Goal: Book appointment/travel/reservation

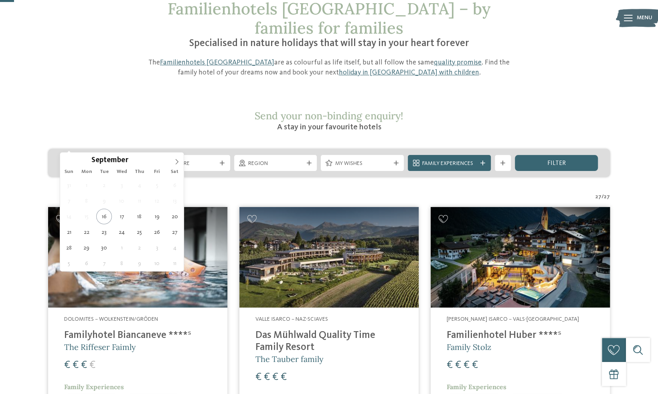
click at [121, 155] on div "Arrival" at bounding box center [101, 163] width 83 height 16
click at [179, 158] on span at bounding box center [177, 160] width 14 height 14
type input "****"
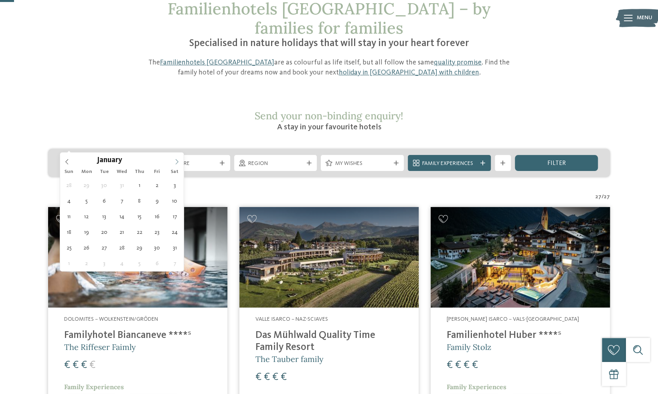
click at [179, 158] on span at bounding box center [177, 160] width 14 height 14
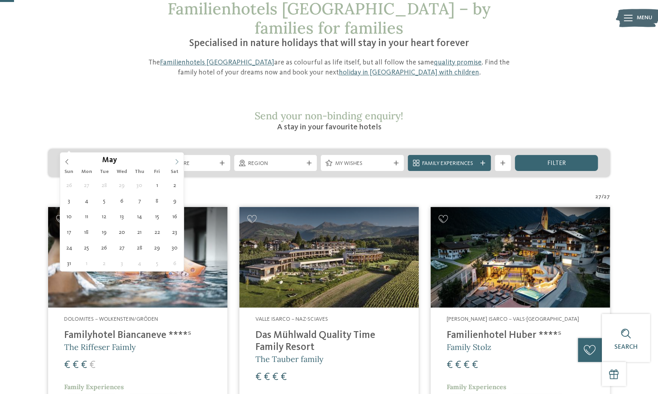
click at [179, 158] on span at bounding box center [177, 160] width 14 height 14
type div "19.07.2026"
type input "****"
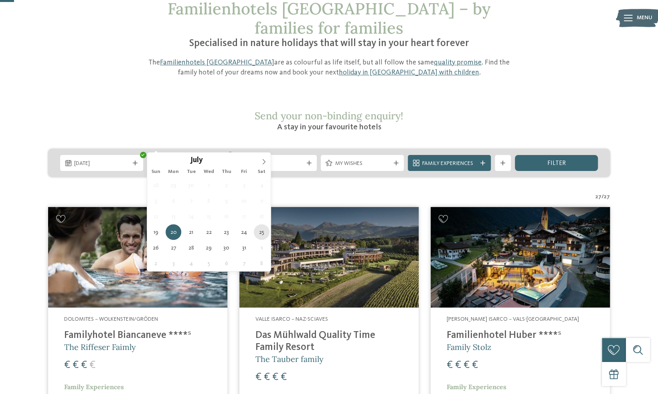
type div "25.07.2026"
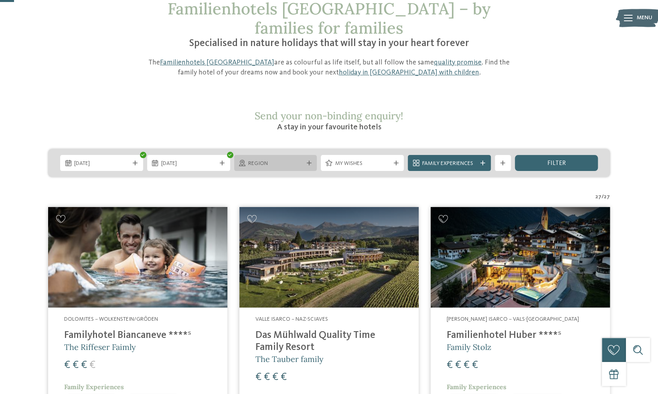
click at [309, 155] on div "Region" at bounding box center [275, 163] width 83 height 16
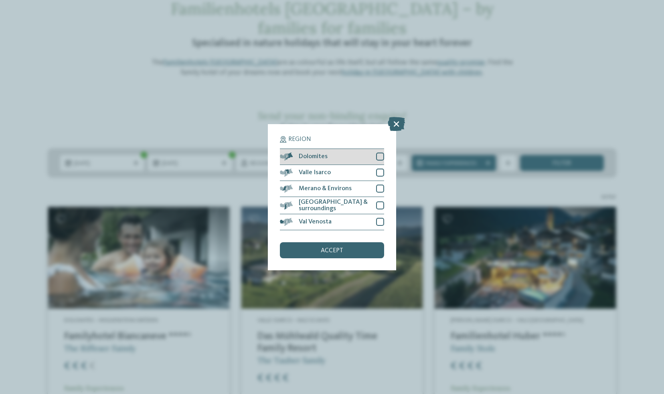
click at [379, 157] on div at bounding box center [380, 157] width 8 height 8
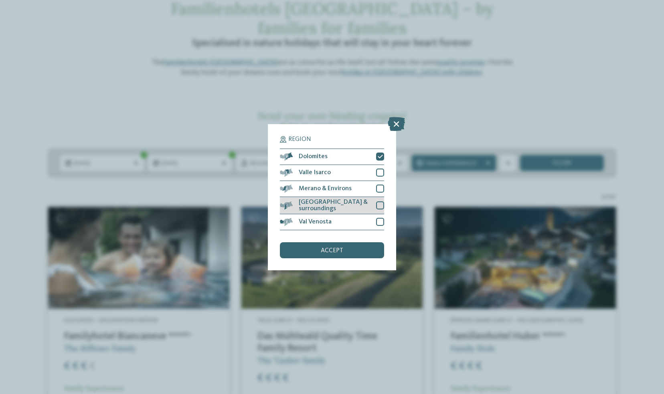
click at [375, 208] on div "[GEOGRAPHIC_DATA] & surroundings" at bounding box center [332, 205] width 104 height 17
click at [351, 249] on div "accept" at bounding box center [332, 250] width 104 height 16
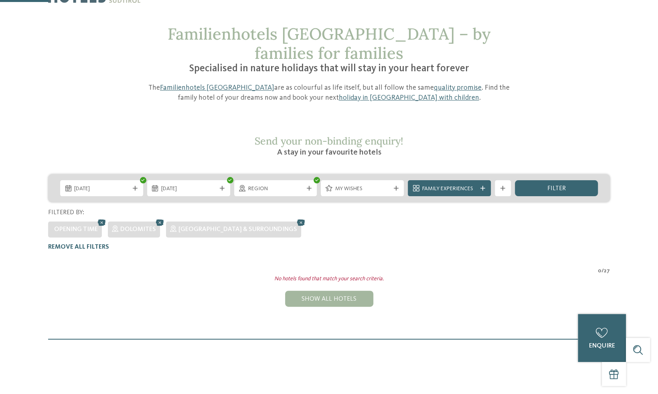
scroll to position [28, 0]
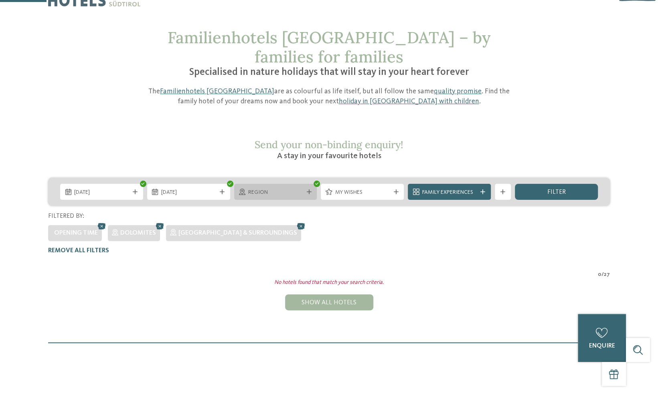
click at [310, 190] on icon at bounding box center [308, 192] width 5 height 5
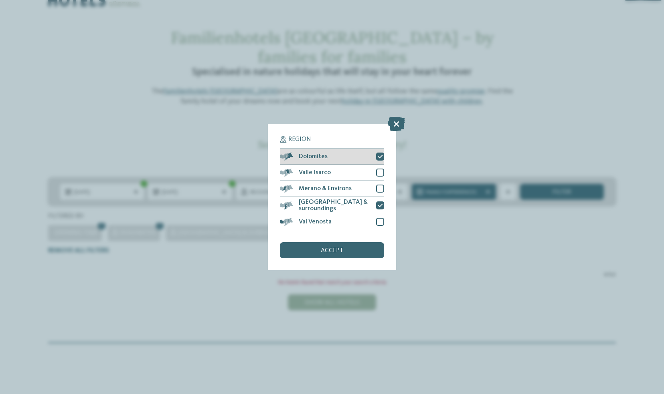
click at [382, 156] on icon at bounding box center [380, 156] width 5 height 5
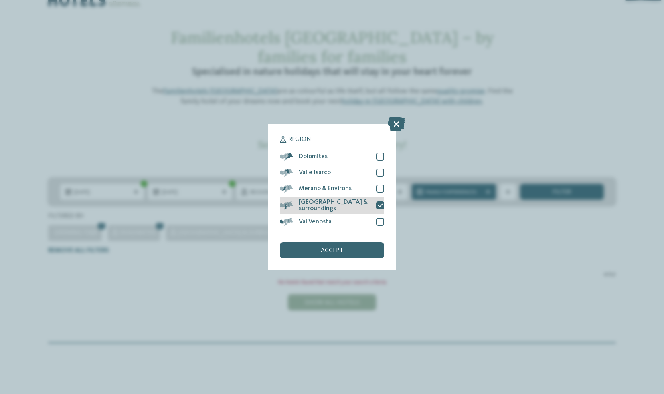
click at [382, 209] on div at bounding box center [380, 206] width 8 height 8
click at [351, 255] on div "accept" at bounding box center [332, 250] width 104 height 16
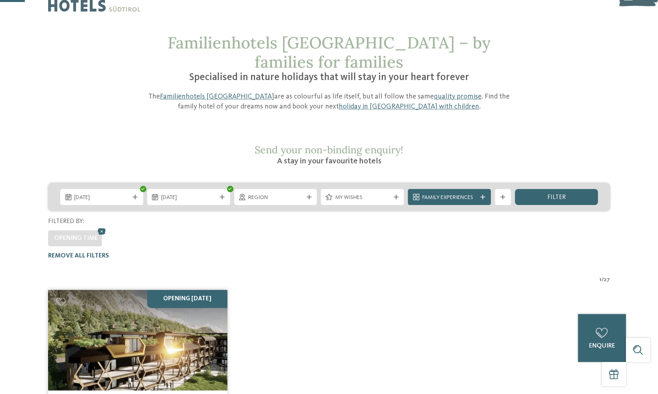
scroll to position [22, 0]
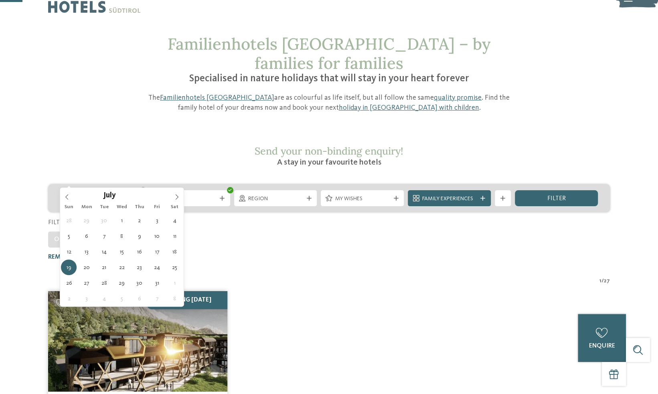
click at [110, 195] on span "19.07.2026" at bounding box center [101, 199] width 55 height 8
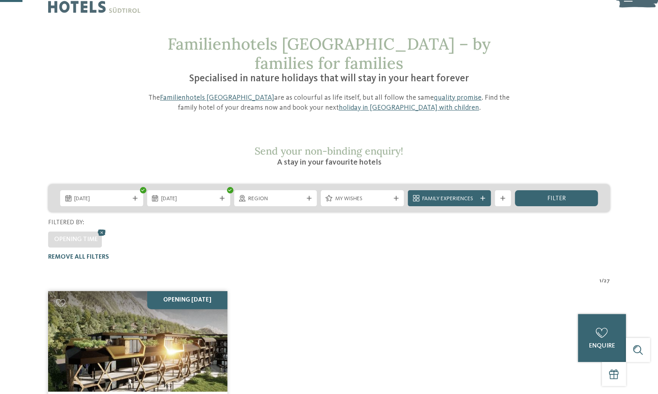
click at [306, 231] on div "19.07.2026 25.07.2026 Region" at bounding box center [329, 222] width 658 height 77
click at [140, 311] on img at bounding box center [137, 341] width 179 height 101
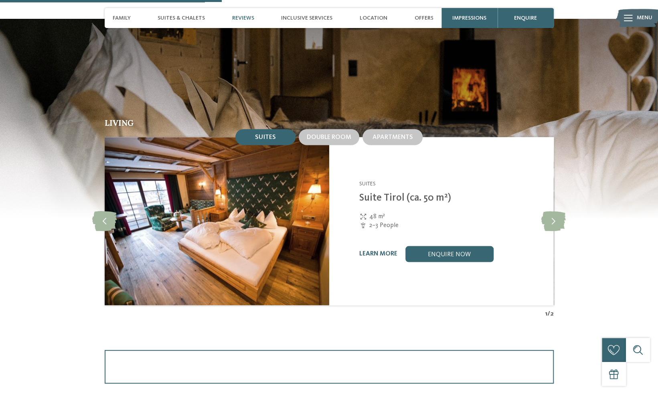
scroll to position [854, 0]
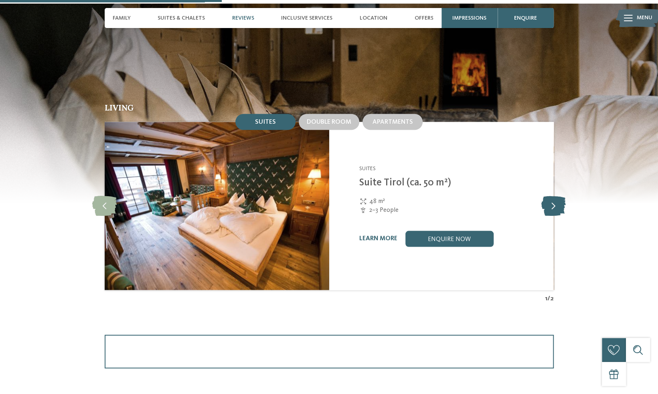
click at [554, 197] on icon at bounding box center [553, 206] width 24 height 20
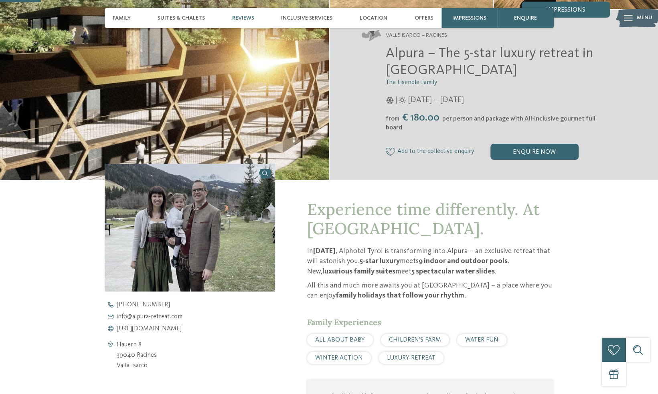
scroll to position [138, 0]
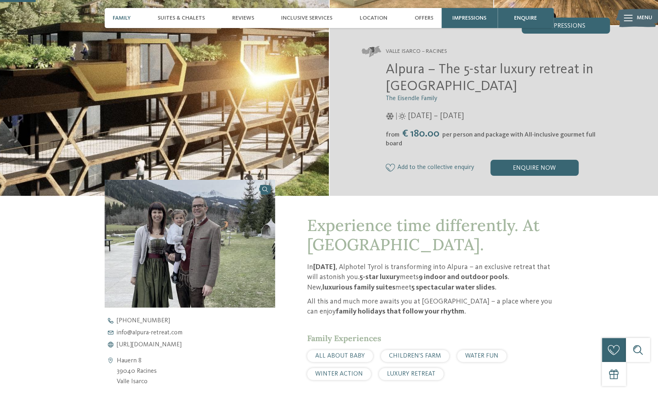
click at [123, 18] on span "Family" at bounding box center [122, 18] width 18 height 7
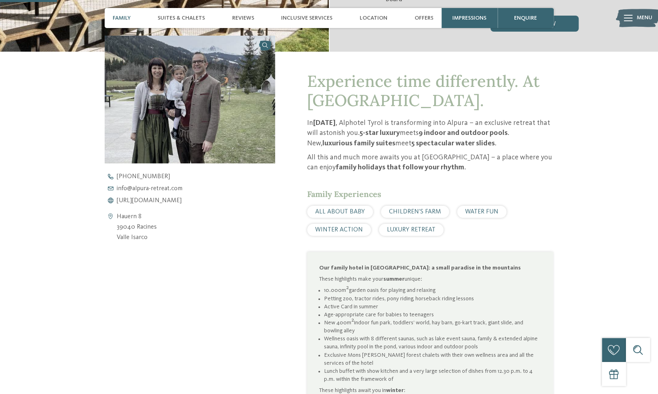
scroll to position [0, 0]
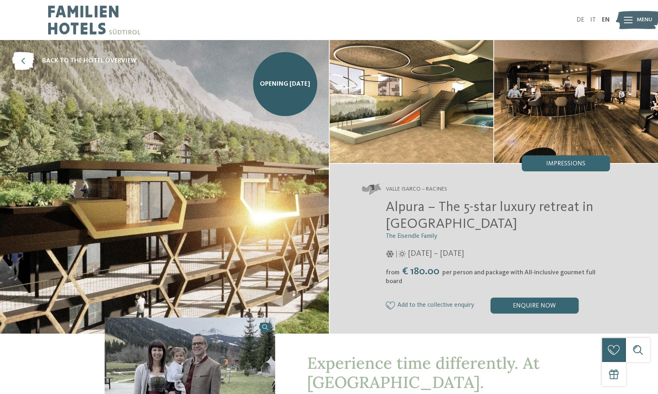
click at [76, 13] on img at bounding box center [94, 20] width 92 height 40
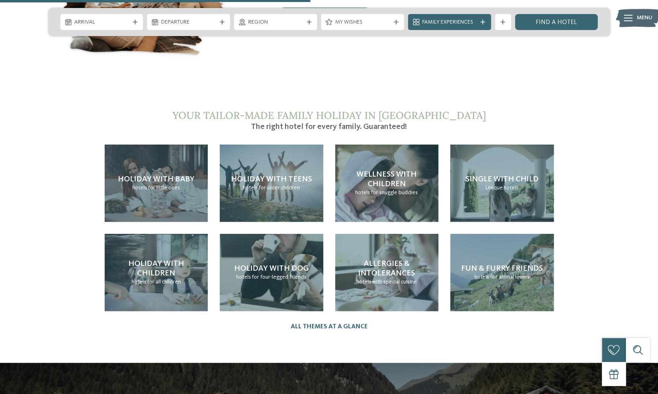
scroll to position [1744, 0]
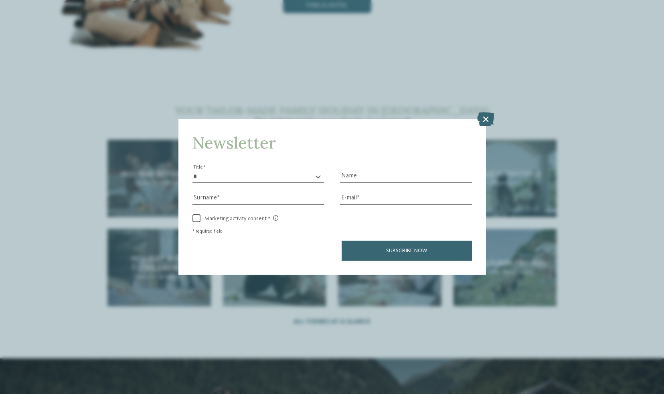
click at [485, 111] on div "Newsletter * ** ** ****** ** Title Name Surname E-mail link link" at bounding box center [332, 197] width 664 height 394
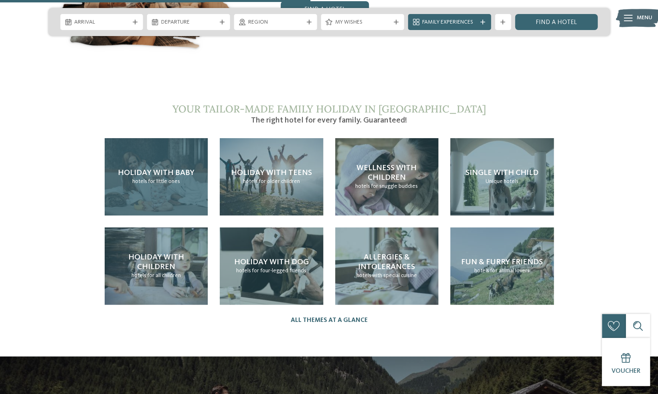
click at [166, 169] on span "Holiday with baby" at bounding box center [156, 173] width 77 height 8
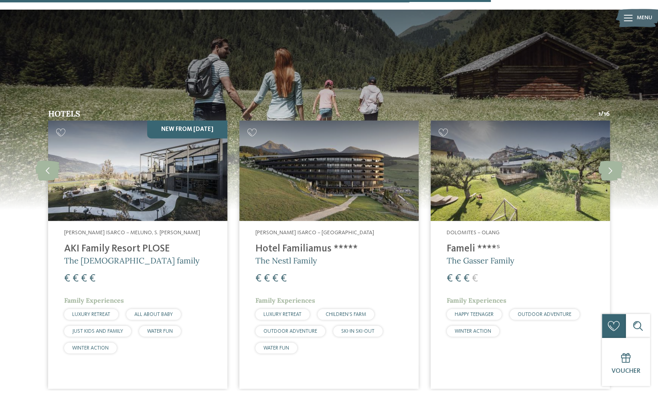
scroll to position [1270, 0]
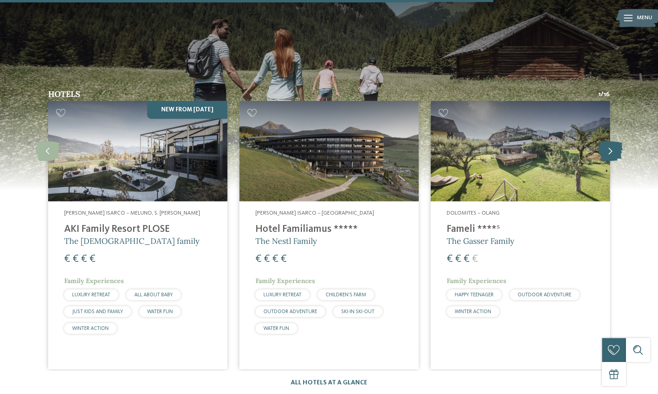
click at [602, 141] on icon at bounding box center [610, 151] width 24 height 20
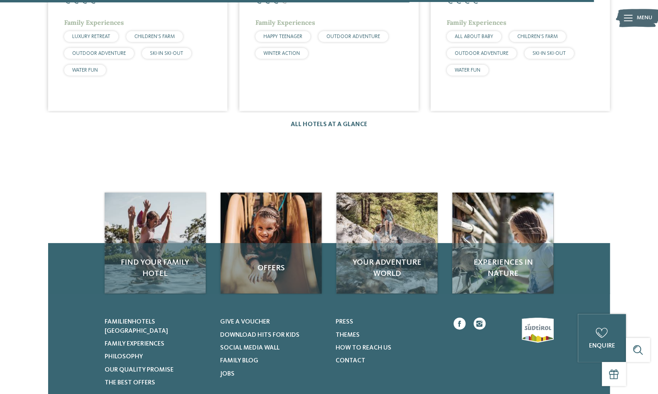
scroll to position [1529, 0]
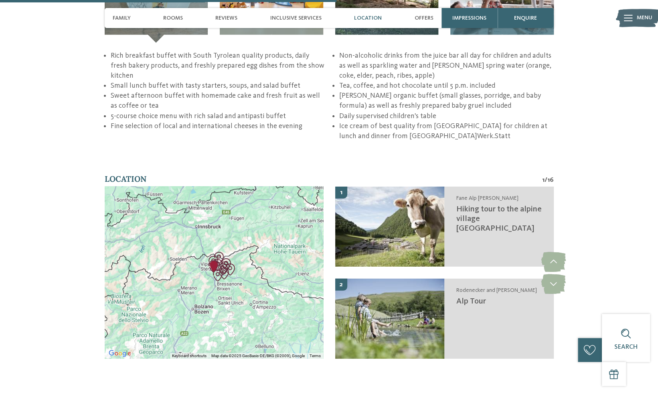
scroll to position [1417, 0]
